Goal: Book appointment/travel/reservation

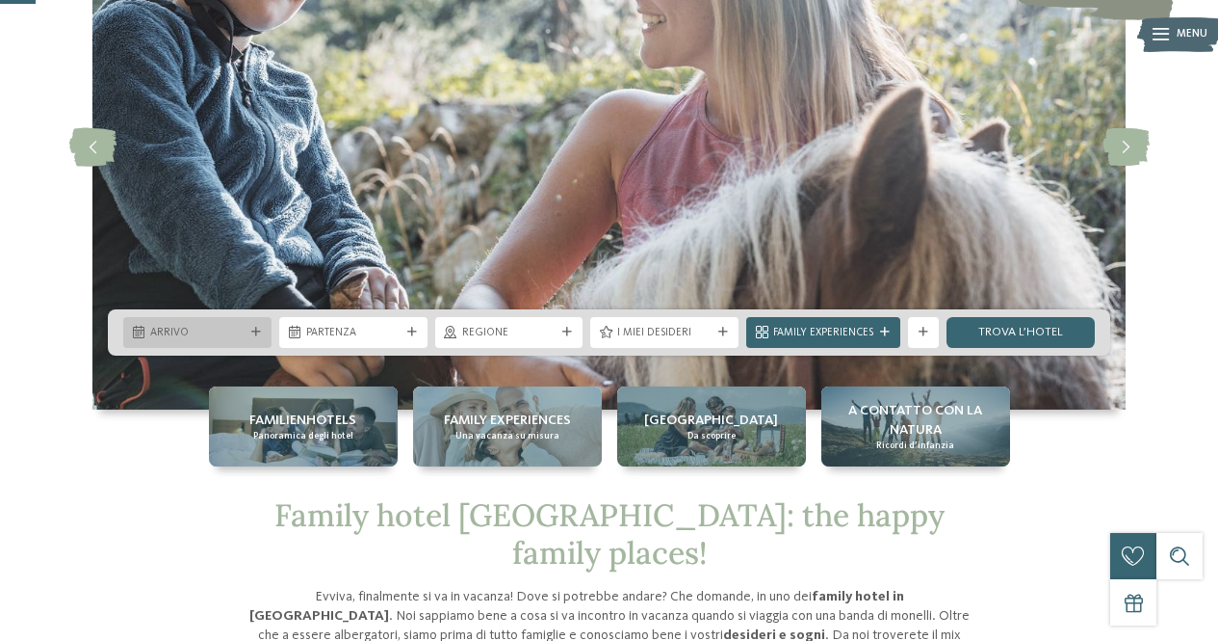
click at [216, 329] on span "Arrivo" at bounding box center [197, 333] width 94 height 15
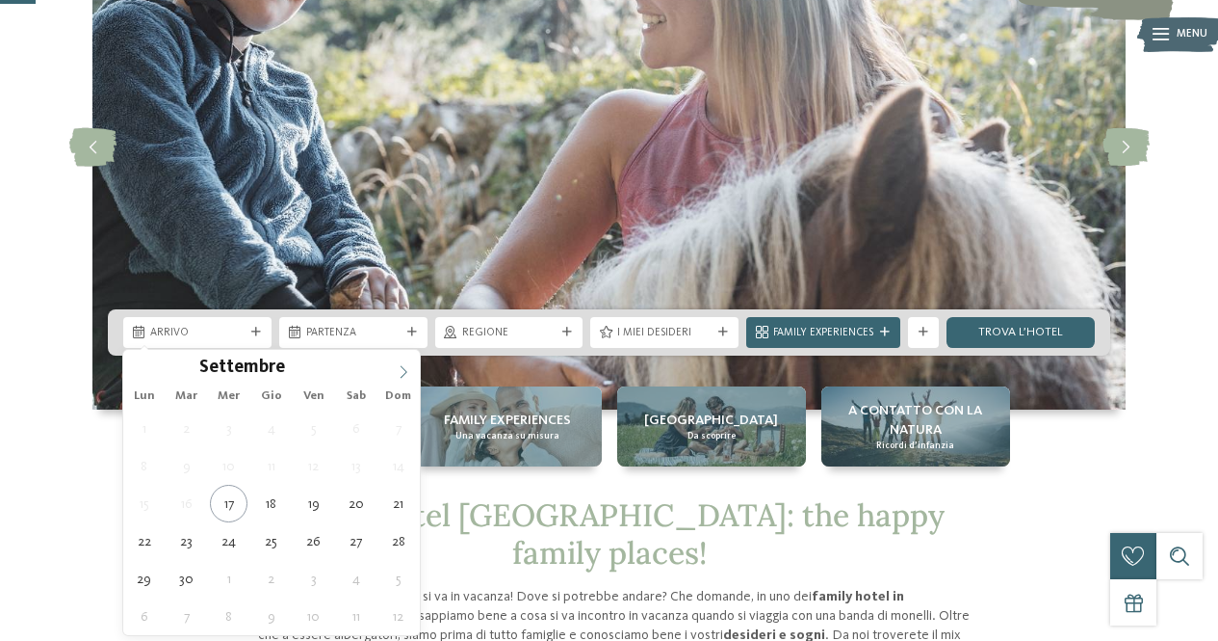
click at [410, 368] on span at bounding box center [403, 366] width 33 height 33
click at [406, 367] on icon at bounding box center [403, 371] width 13 height 13
type input "****"
click at [406, 367] on icon at bounding box center [403, 371] width 13 height 13
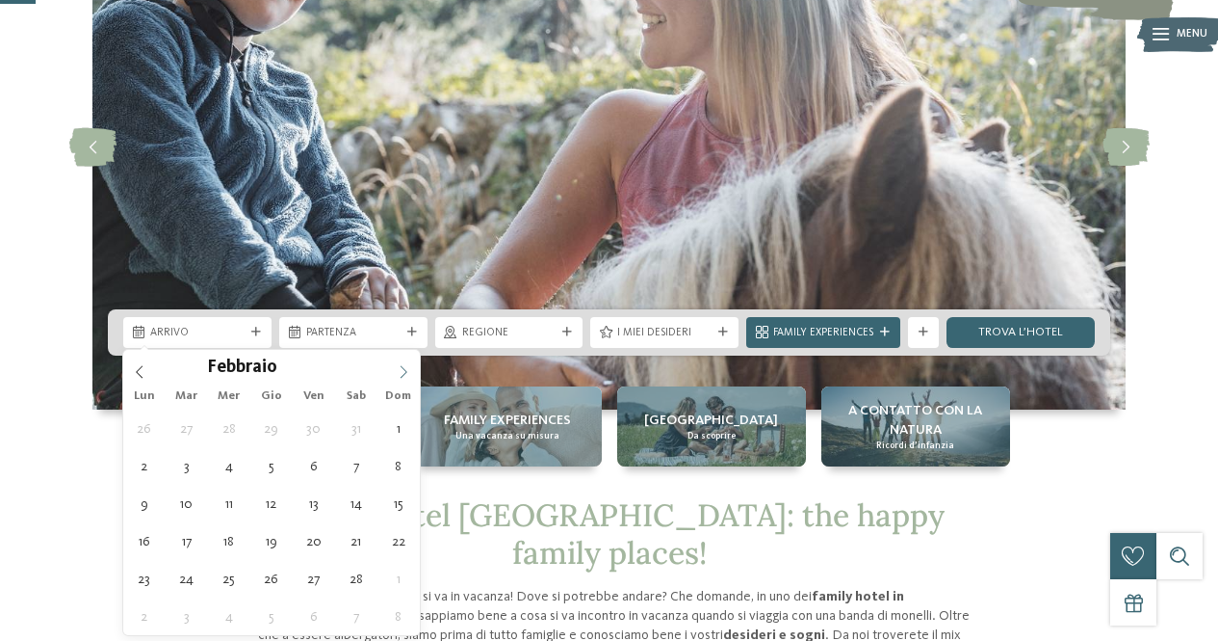
click at [406, 367] on icon at bounding box center [403, 371] width 13 height 13
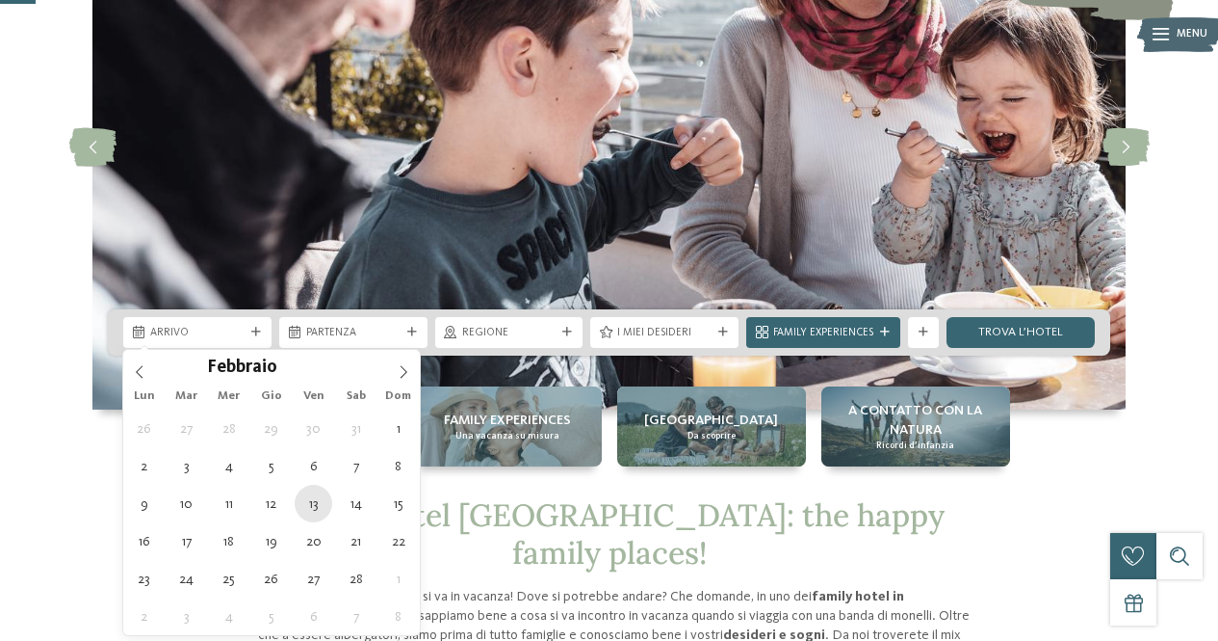
type div "[DATE]"
type input "****"
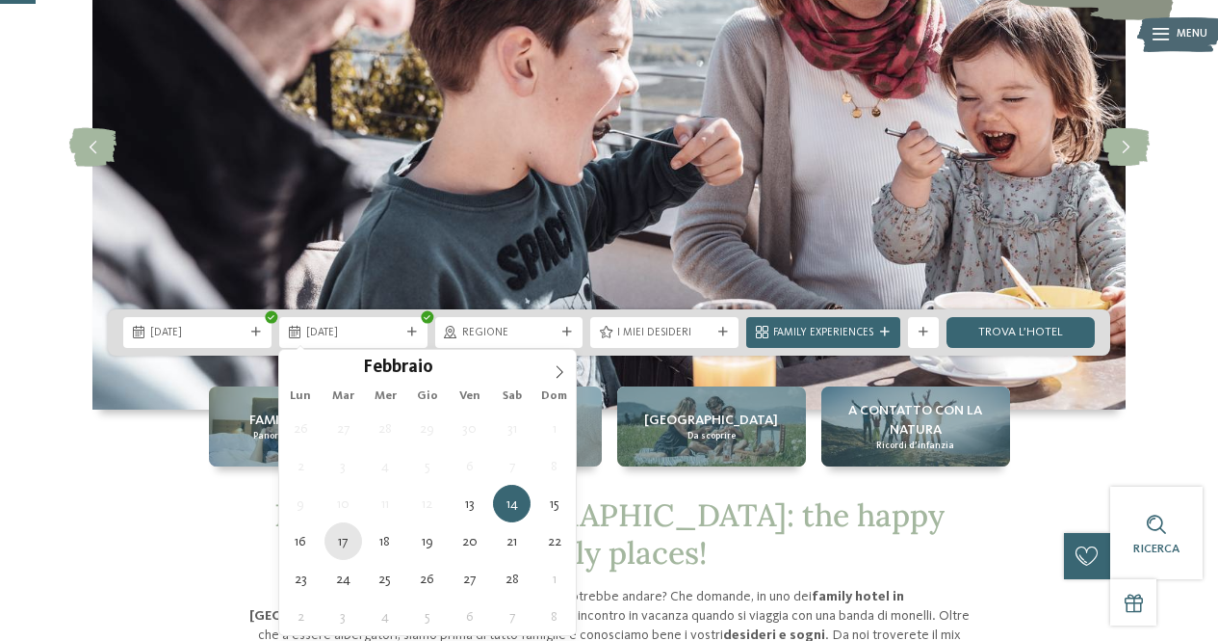
type div "[DATE]"
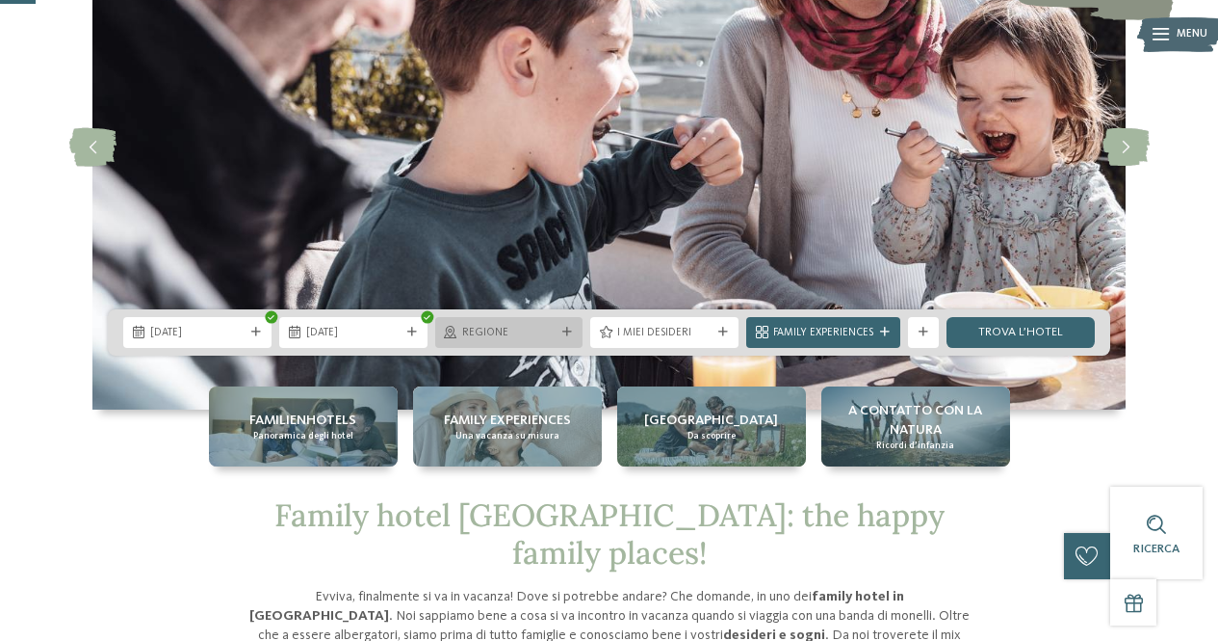
click at [538, 338] on span "Regione" at bounding box center [509, 333] width 94 height 15
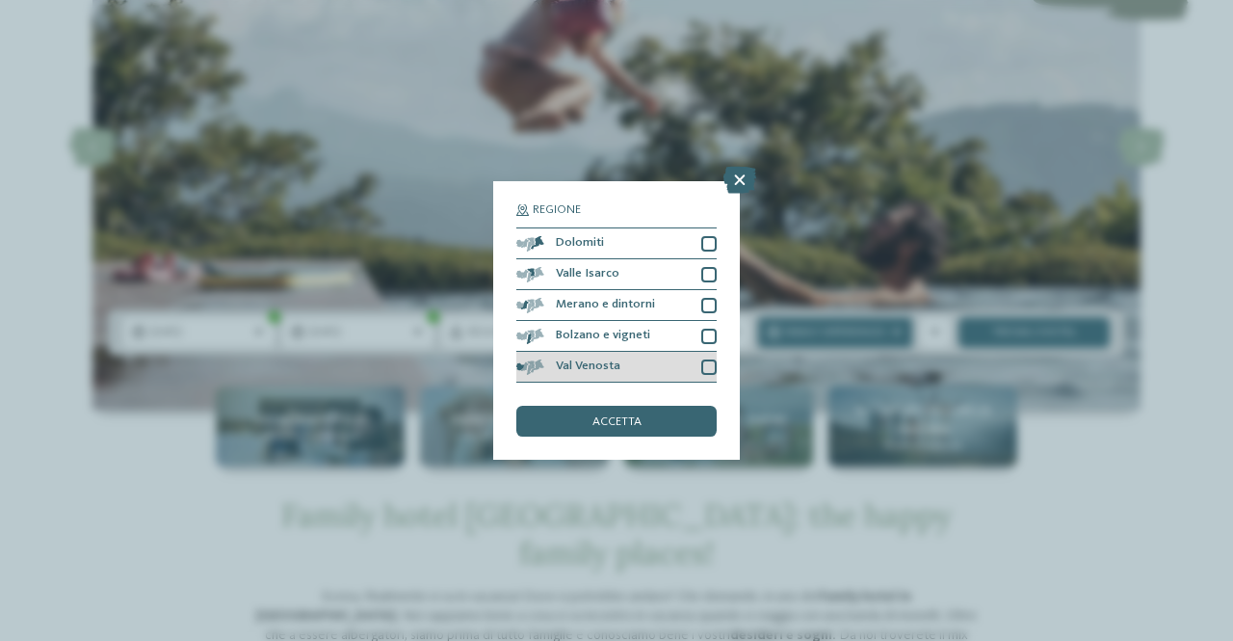
click at [706, 364] on div at bounding box center [708, 366] width 15 height 15
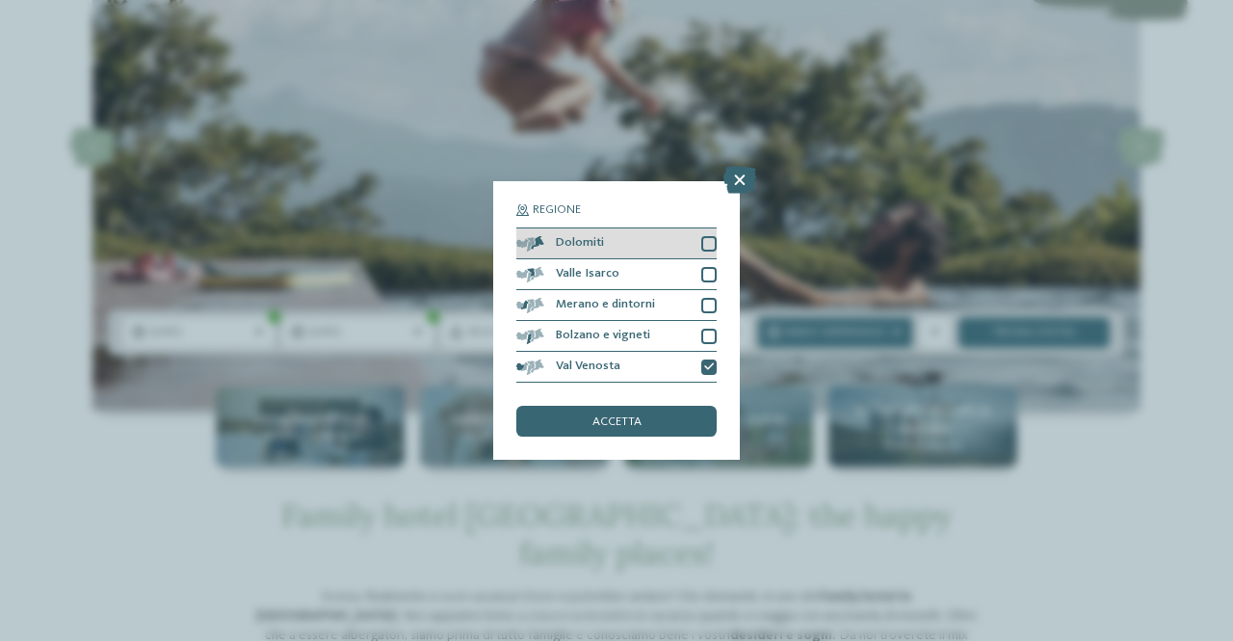
click at [704, 242] on div at bounding box center [708, 243] width 15 height 15
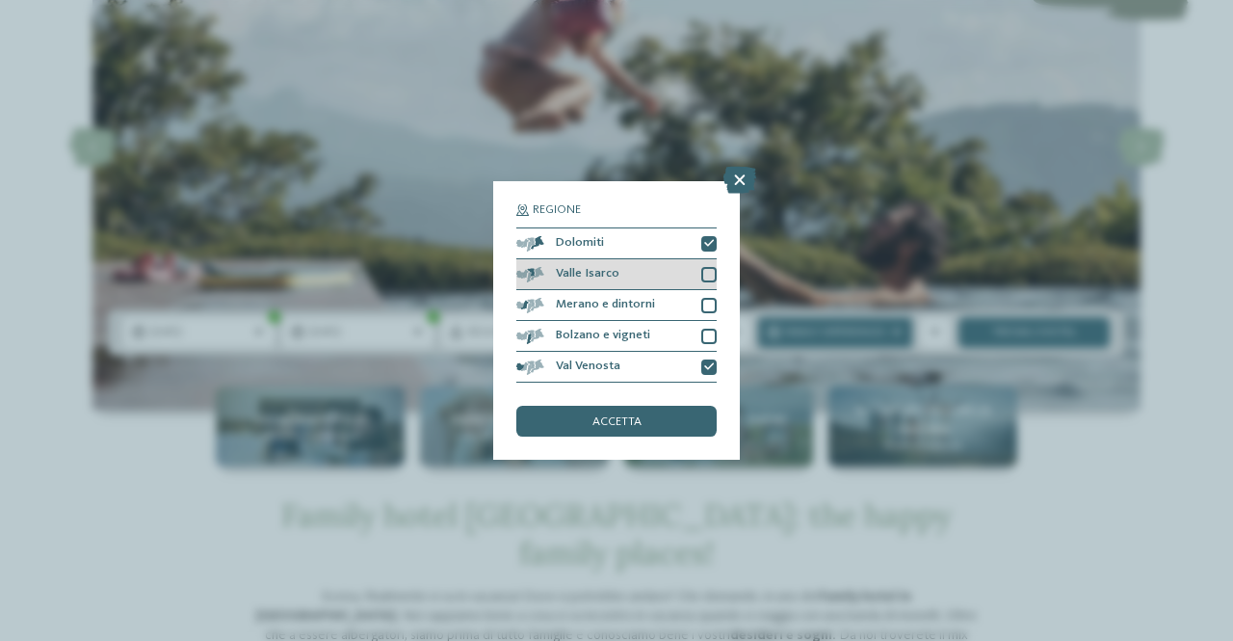
click at [706, 272] on div at bounding box center [708, 274] width 15 height 15
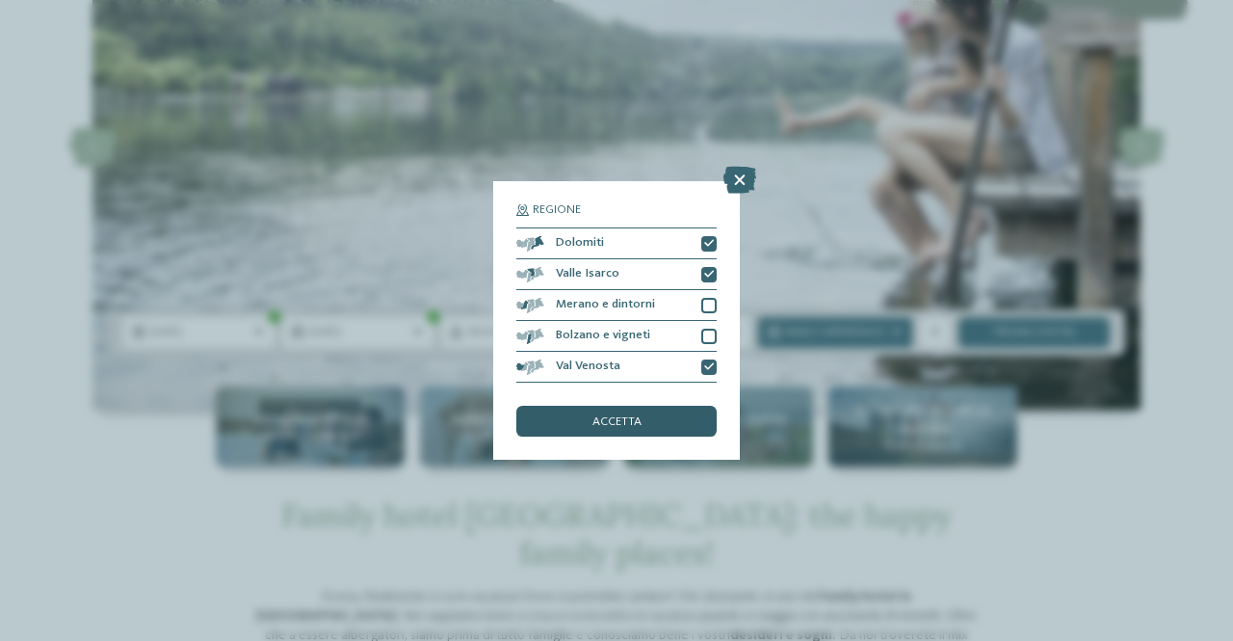
click at [638, 424] on span "accetta" at bounding box center [616, 422] width 49 height 13
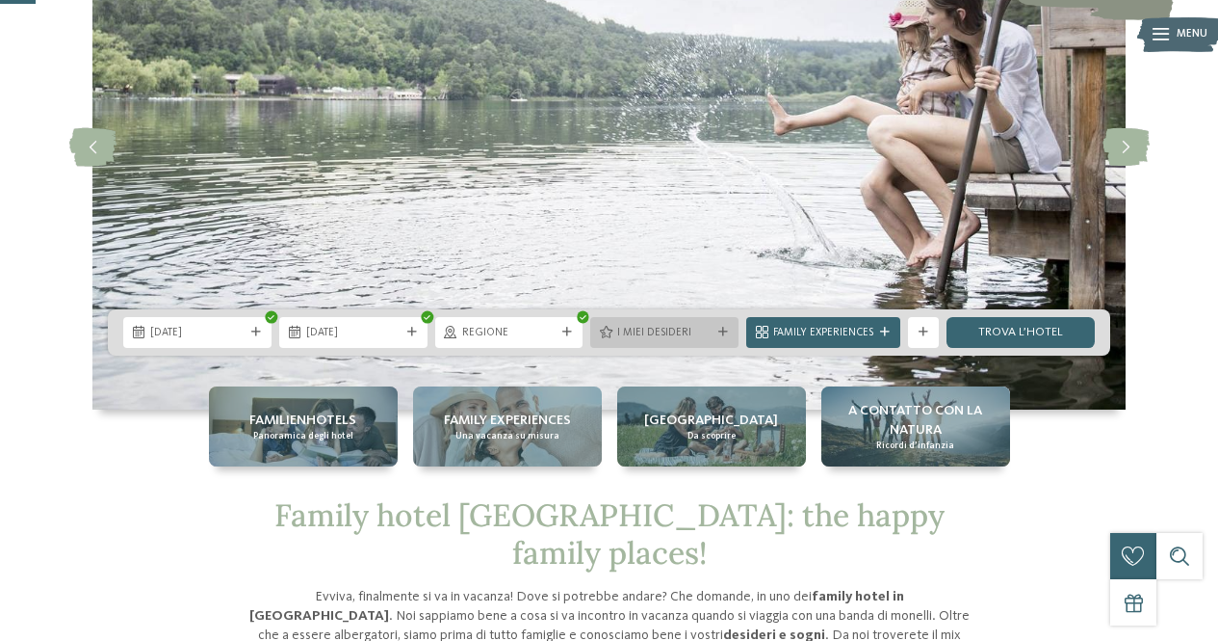
click at [712, 336] on span "I miei desideri" at bounding box center [664, 333] width 94 height 15
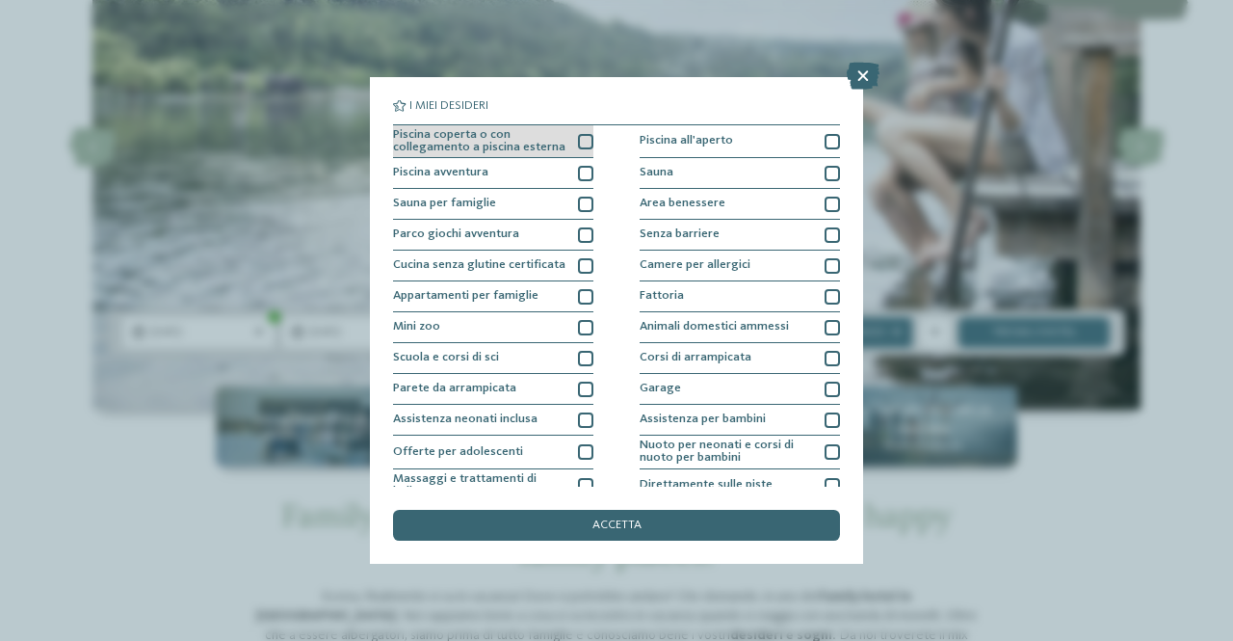
click at [578, 137] on div at bounding box center [585, 141] width 15 height 15
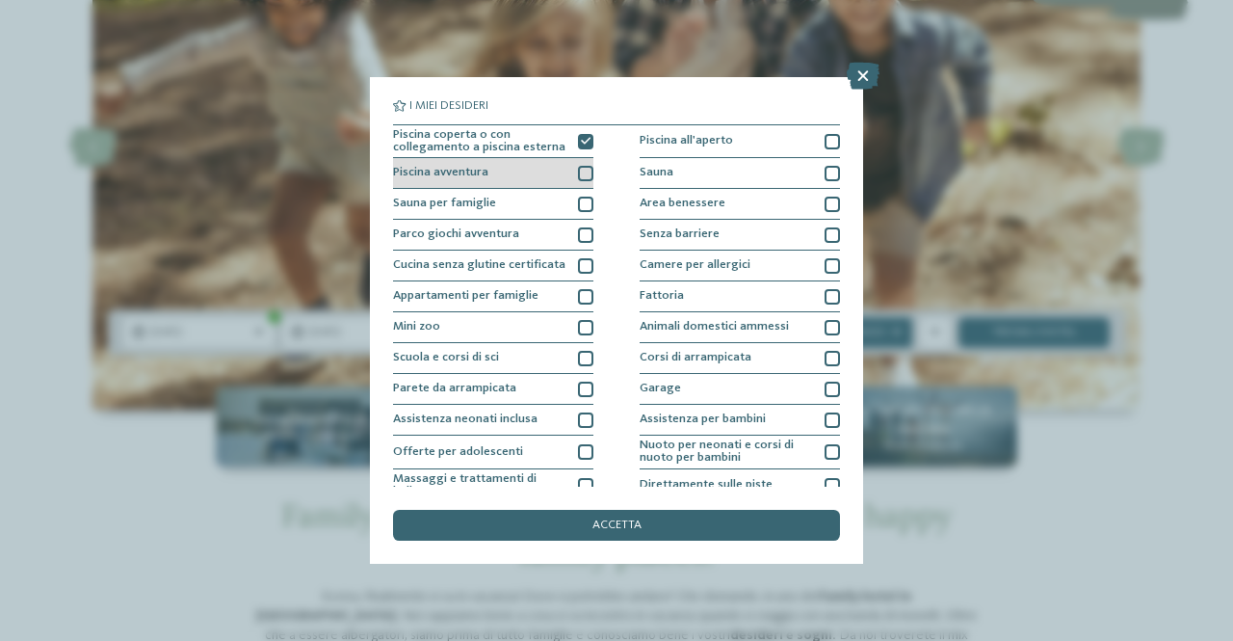
click at [578, 170] on div at bounding box center [585, 173] width 15 height 15
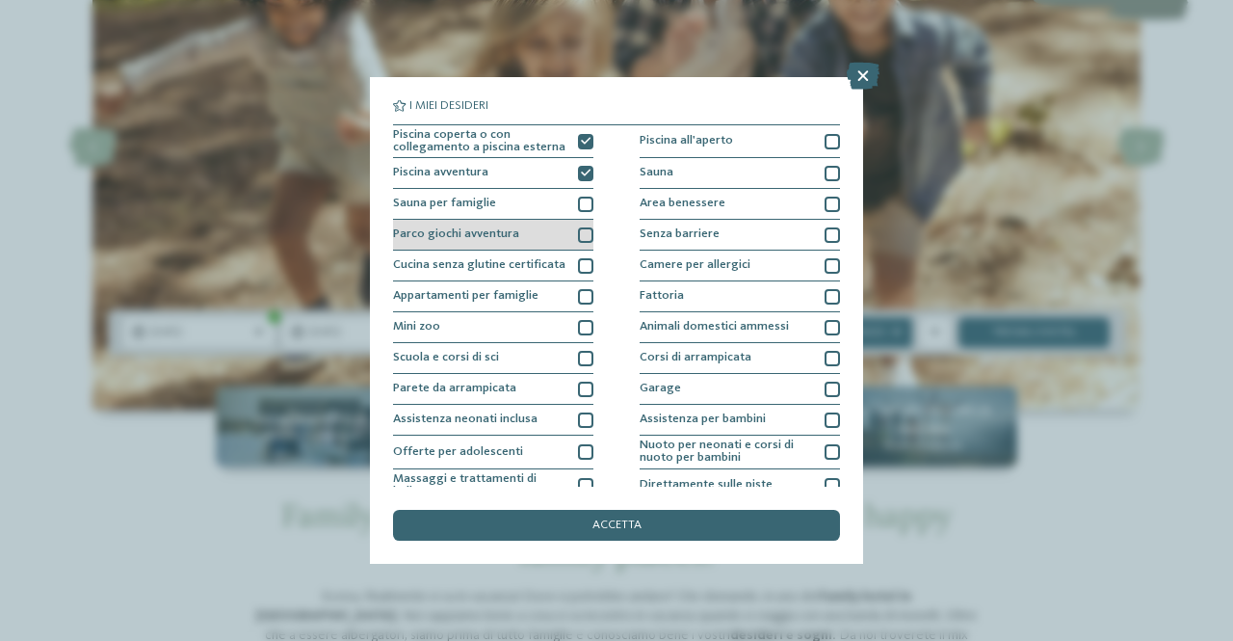
click at [578, 227] on div at bounding box center [585, 234] width 15 height 15
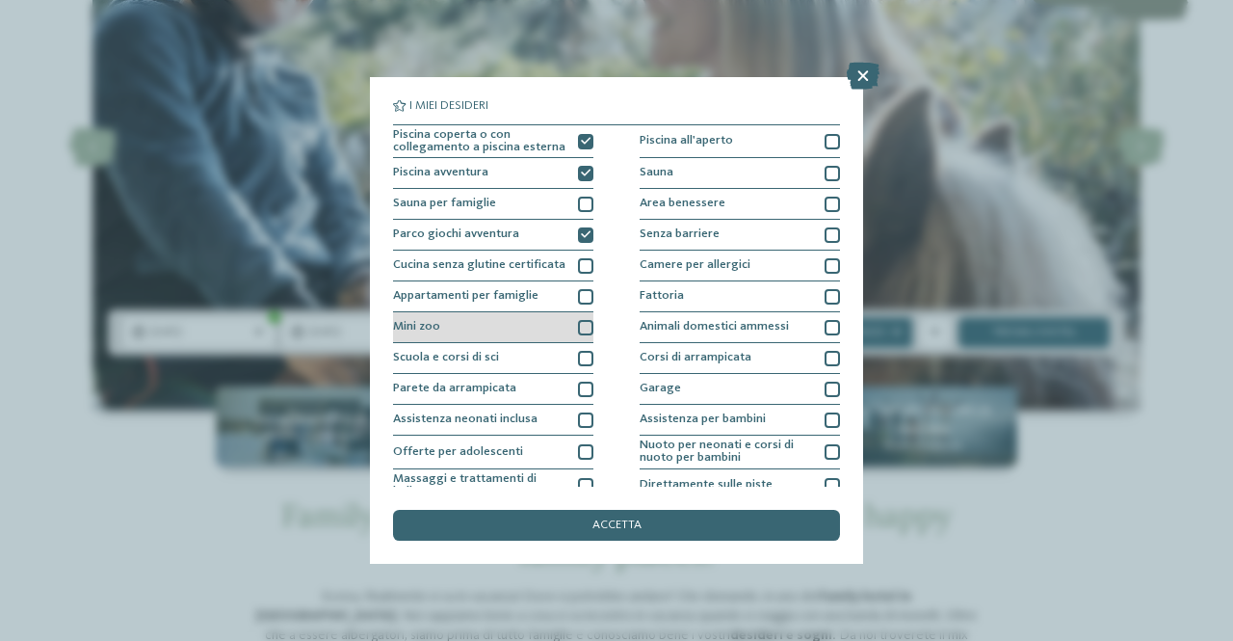
click at [566, 331] on div "Mini zoo" at bounding box center [493, 327] width 200 height 31
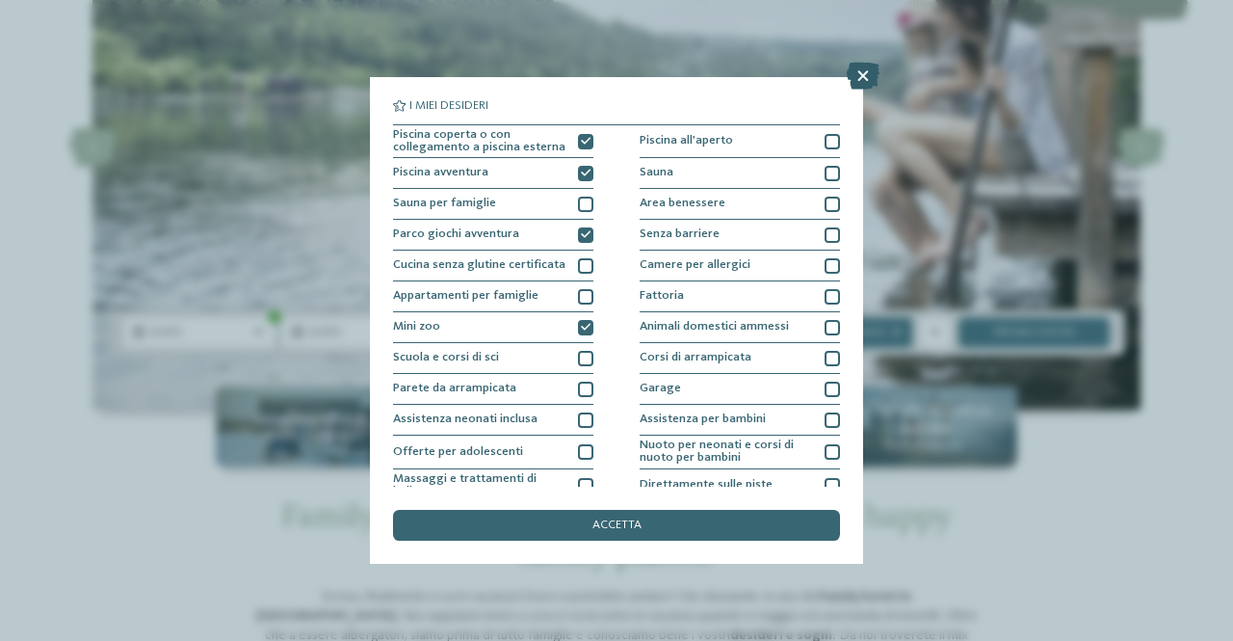
click at [863, 67] on icon at bounding box center [863, 76] width 33 height 27
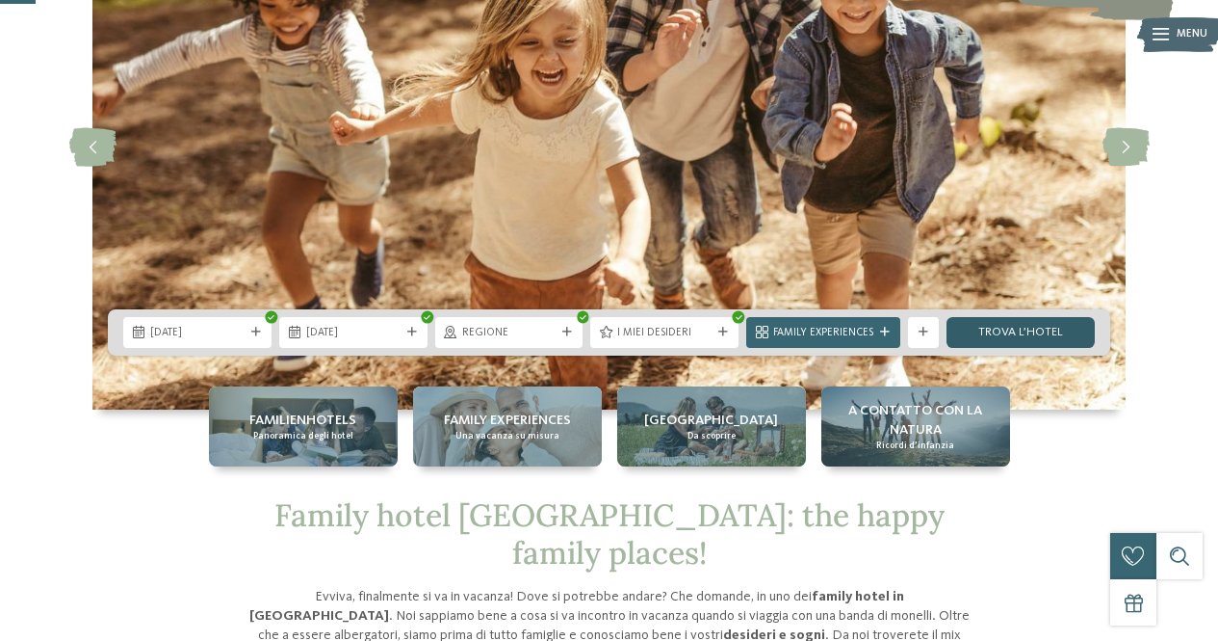
click at [1069, 332] on link "trova l’hotel" at bounding box center [1021, 332] width 148 height 31
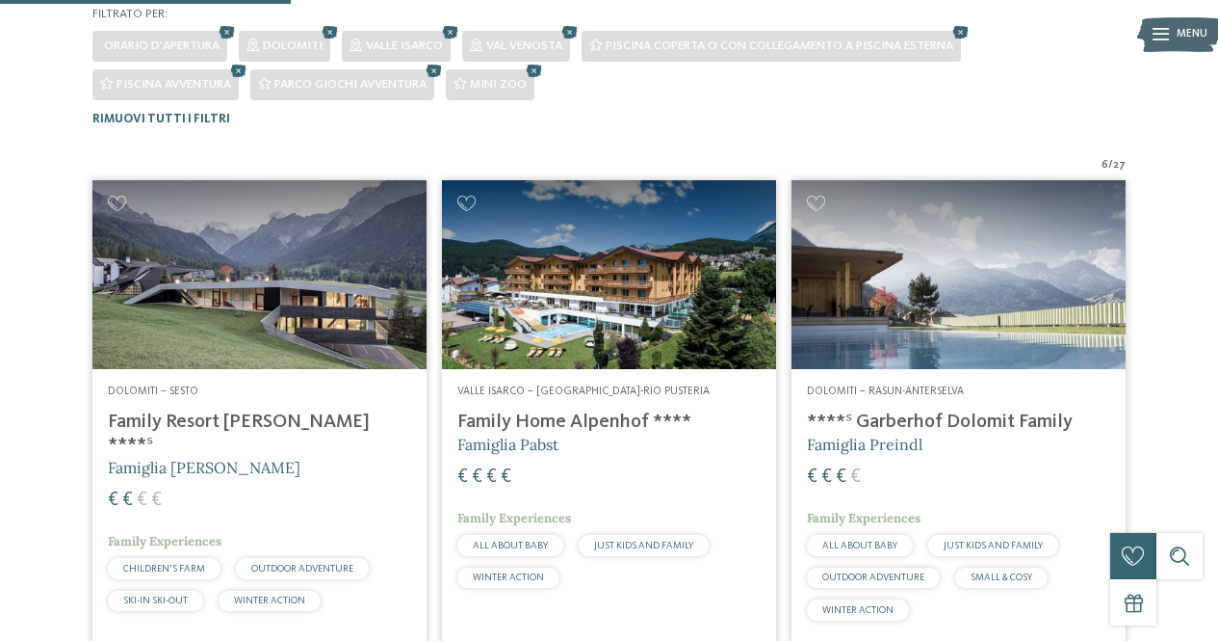
scroll to position [374, 0]
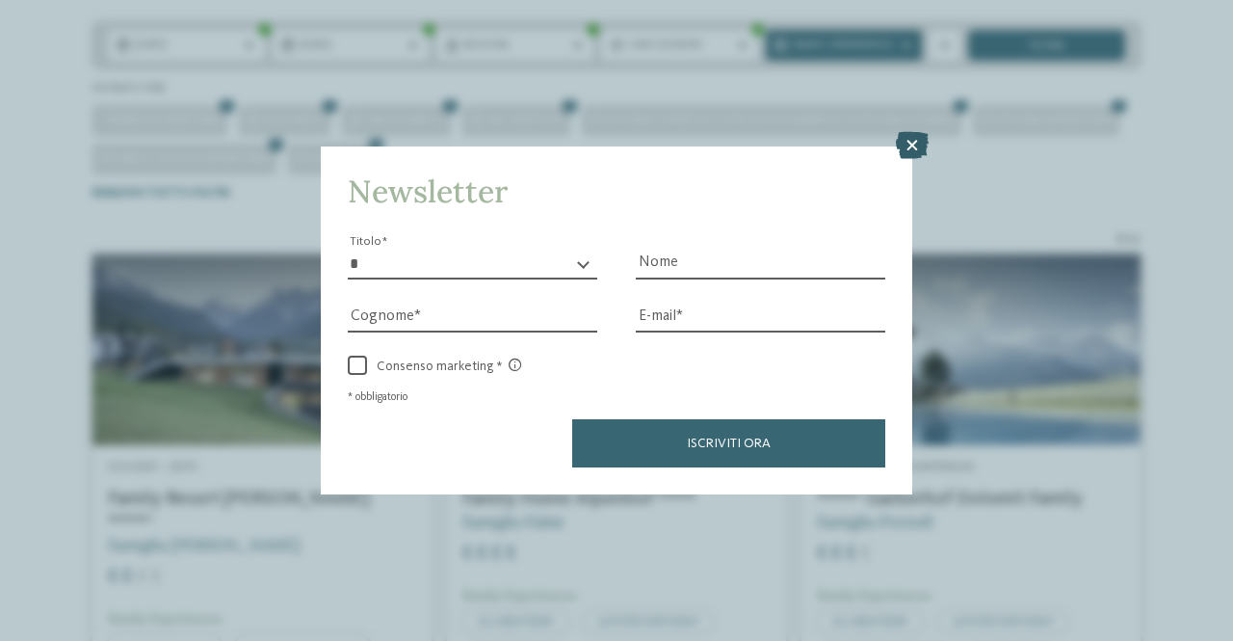
click at [919, 142] on icon at bounding box center [912, 145] width 33 height 27
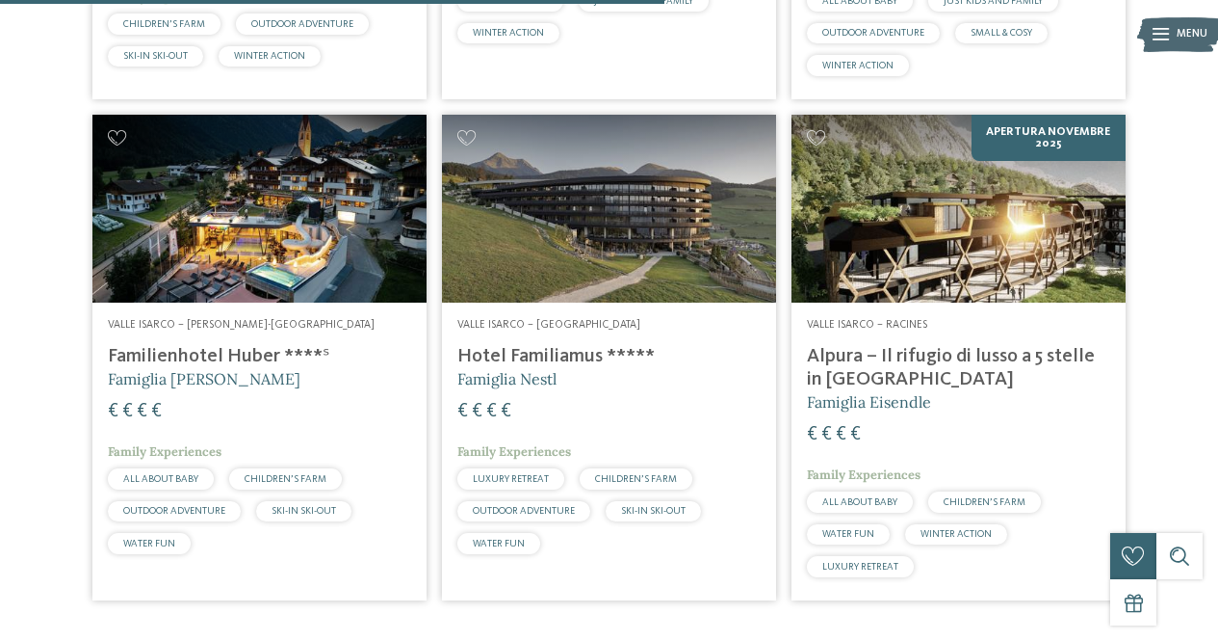
scroll to position [1048, 0]
